Goal: Task Accomplishment & Management: Manage account settings

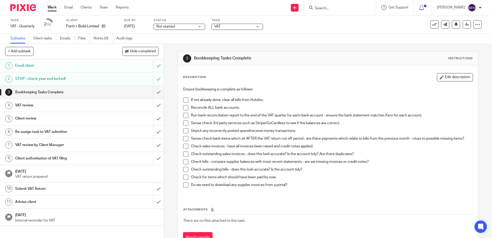
click at [51, 9] on link "Work" at bounding box center [52, 7] width 9 height 5
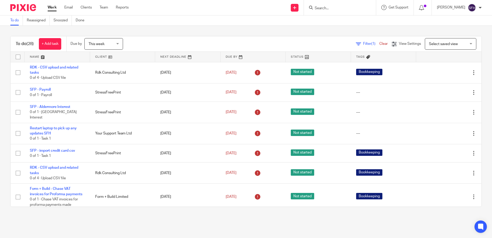
click at [135, 58] on link at bounding box center [122, 57] width 65 height 10
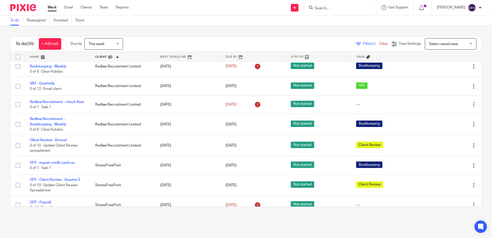
scroll to position [232, 0]
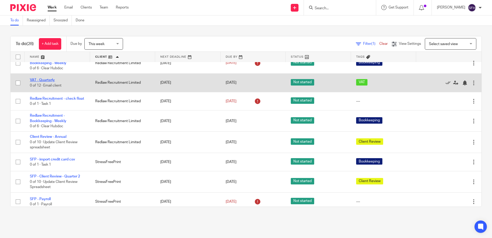
click at [49, 81] on link "VAT - Quarterly" at bounding box center [42, 80] width 25 height 4
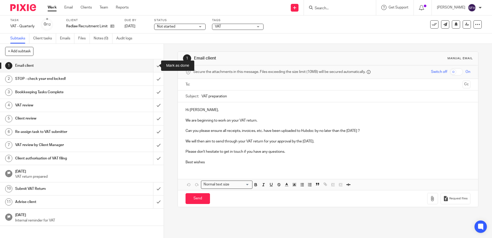
click at [152, 66] on input "submit" at bounding box center [82, 65] width 164 height 13
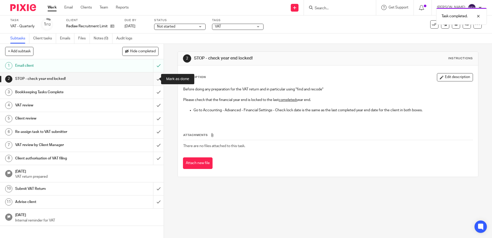
click at [155, 80] on input "submit" at bounding box center [82, 78] width 164 height 13
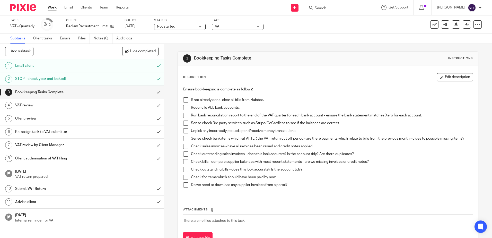
drag, startPoint x: 184, startPoint y: 99, endPoint x: 184, endPoint y: 110, distance: 11.1
click at [184, 99] on span at bounding box center [185, 99] width 5 height 5
click at [184, 110] on span at bounding box center [185, 107] width 5 height 5
click at [184, 115] on span at bounding box center [185, 115] width 5 height 5
click at [184, 124] on span at bounding box center [185, 122] width 5 height 5
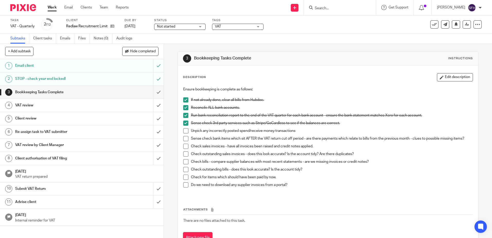
click at [183, 131] on span at bounding box center [185, 130] width 5 height 5
click at [184, 139] on span at bounding box center [185, 138] width 5 height 5
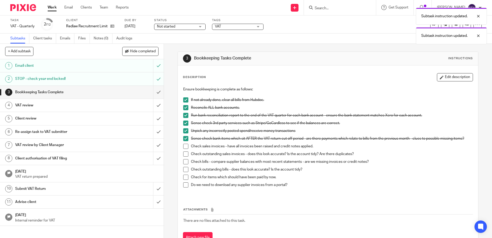
click at [183, 147] on span at bounding box center [185, 146] width 5 height 5
click at [184, 154] on span at bounding box center [185, 153] width 5 height 5
click at [187, 162] on span at bounding box center [185, 161] width 5 height 5
click at [185, 170] on span at bounding box center [185, 169] width 5 height 5
click at [186, 178] on span at bounding box center [185, 176] width 5 height 5
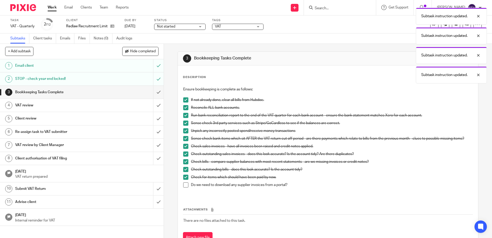
click at [186, 186] on span at bounding box center [185, 184] width 5 height 5
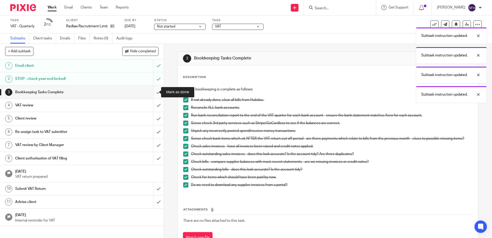
click at [153, 91] on input "submit" at bounding box center [82, 92] width 164 height 13
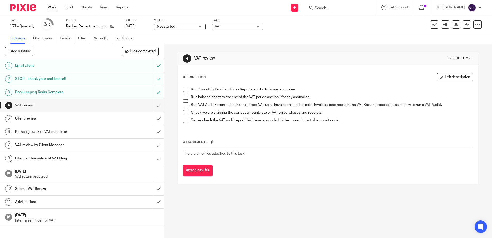
click at [184, 90] on span at bounding box center [185, 89] width 5 height 5
click at [185, 97] on span at bounding box center [185, 96] width 5 height 5
click at [184, 102] on span at bounding box center [185, 104] width 5 height 5
click at [181, 112] on div "Run 3 monthly Profit and Loss Reports and look for any anomalies. Run balance s…" at bounding box center [328, 106] width 294 height 45
click at [185, 116] on li "Check we are claiming the correct amount/rate of VAT on purchases and receipts." at bounding box center [327, 114] width 289 height 8
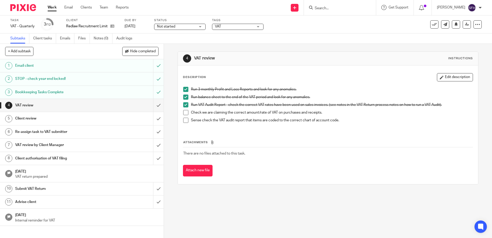
click at [186, 114] on span at bounding box center [185, 112] width 5 height 5
click at [186, 120] on span at bounding box center [185, 120] width 5 height 5
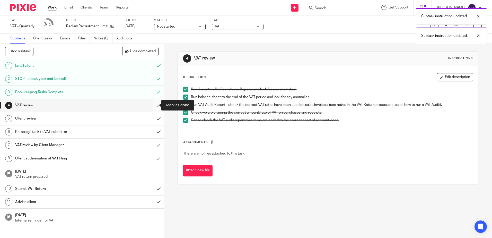
click at [155, 106] on input "submit" at bounding box center [82, 105] width 164 height 13
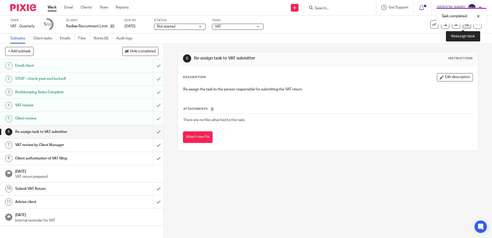
click at [465, 26] on link at bounding box center [467, 24] width 8 height 8
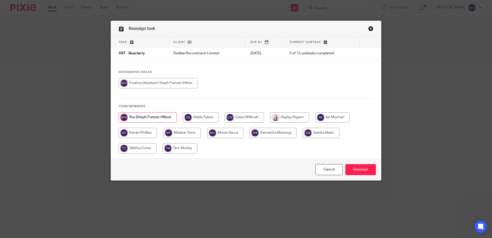
click at [320, 134] on input "radio" at bounding box center [321, 133] width 37 height 10
radio input "true"
click at [361, 167] on input "Reassign" at bounding box center [360, 169] width 31 height 11
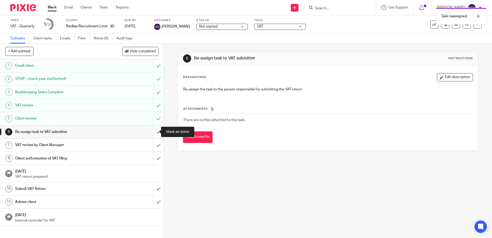
click at [156, 131] on input "submit" at bounding box center [82, 131] width 164 height 13
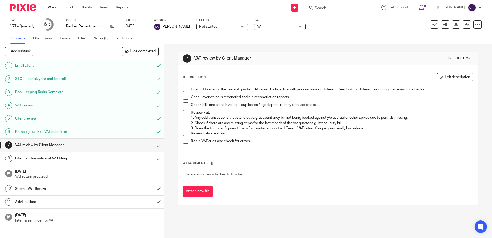
click at [49, 8] on link "Work" at bounding box center [52, 7] width 9 height 5
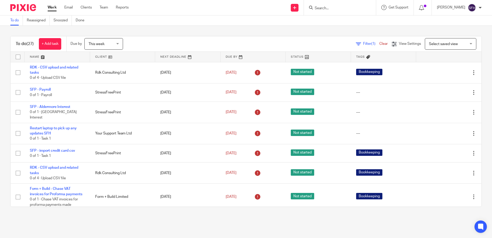
click at [129, 57] on link at bounding box center [122, 57] width 65 height 10
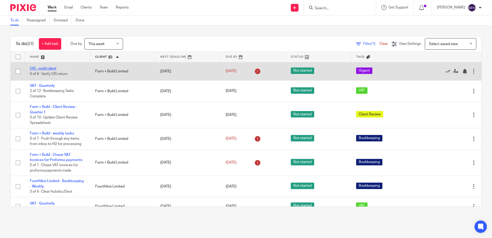
click at [52, 70] on link "CIS - multi client" at bounding box center [43, 69] width 27 height 4
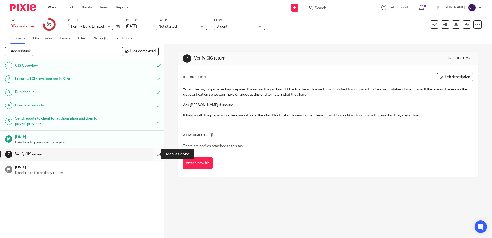
click at [153, 151] on input "submit" at bounding box center [82, 154] width 164 height 13
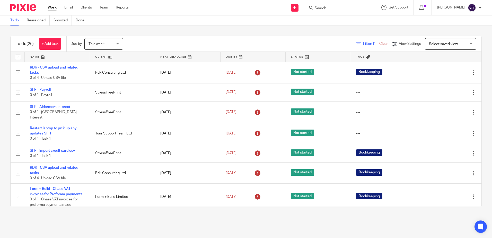
click at [128, 56] on link at bounding box center [122, 57] width 65 height 10
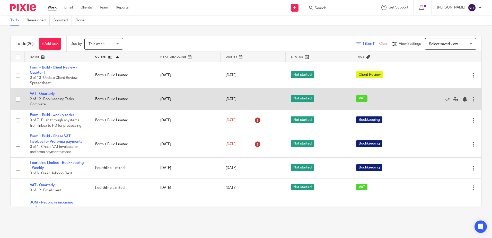
click at [39, 93] on link "VAT - Quarterly" at bounding box center [42, 94] width 25 height 4
